Goal: Find specific page/section: Find specific page/section

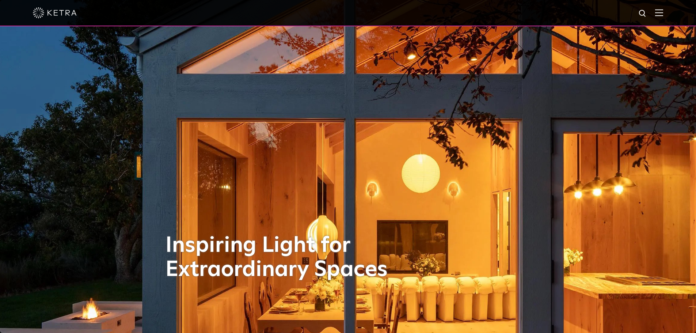
click at [663, 13] on img at bounding box center [659, 12] width 8 height 7
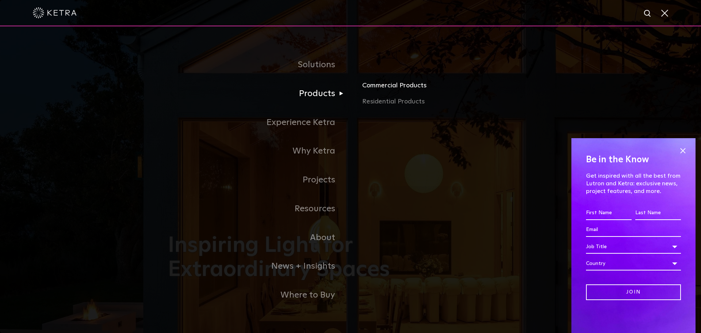
click at [401, 89] on link "Commercial Products" at bounding box center [447, 88] width 171 height 16
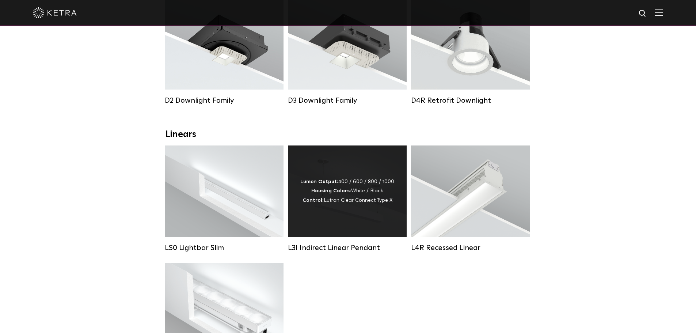
scroll to position [219, 0]
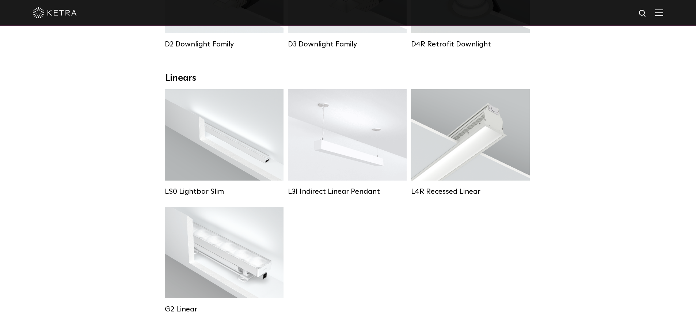
click at [671, 11] on div at bounding box center [348, 13] width 696 height 26
click at [668, 12] on div at bounding box center [348, 13] width 696 height 26
click at [663, 14] on img at bounding box center [659, 12] width 8 height 7
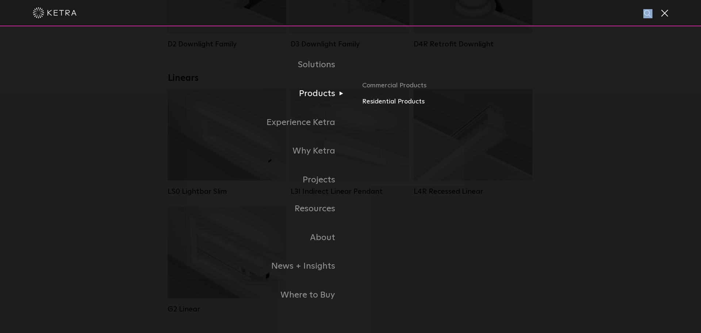
click at [395, 104] on link "Residential Products" at bounding box center [447, 101] width 171 height 11
